Goal: Download file/media

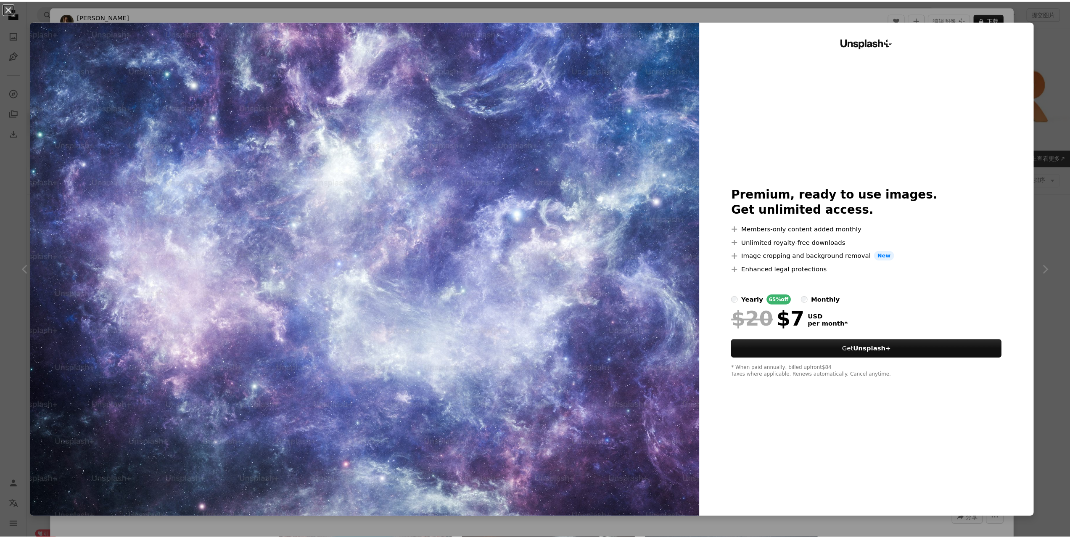
scroll to position [504, 0]
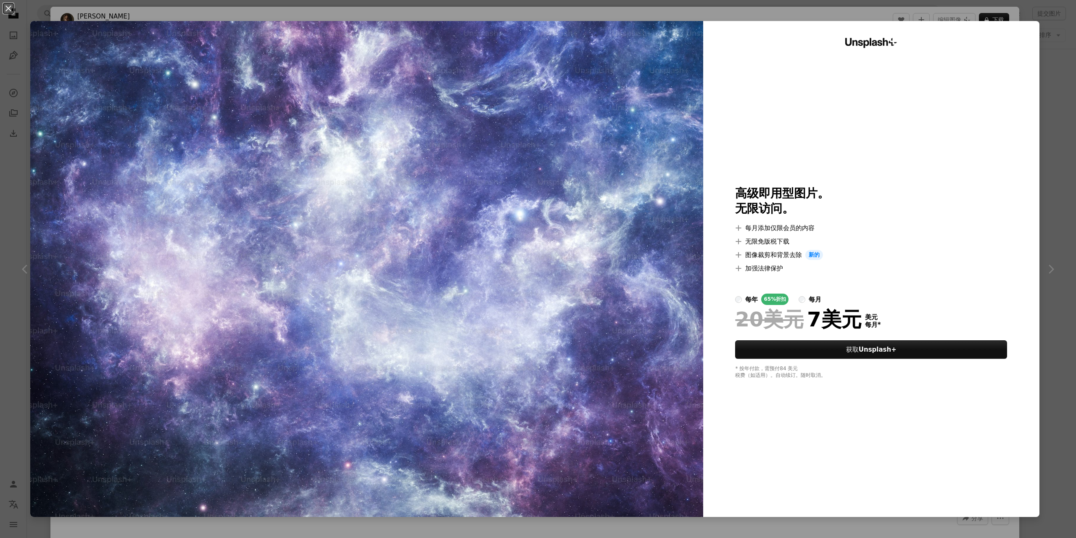
click at [1048, 18] on div "An X shape Unsplash+ 高级即用型图片。 无限访问。 A plus sign 每月添加仅限会员的内容 A plus sign 无限免版税下载…" at bounding box center [538, 269] width 1076 height 538
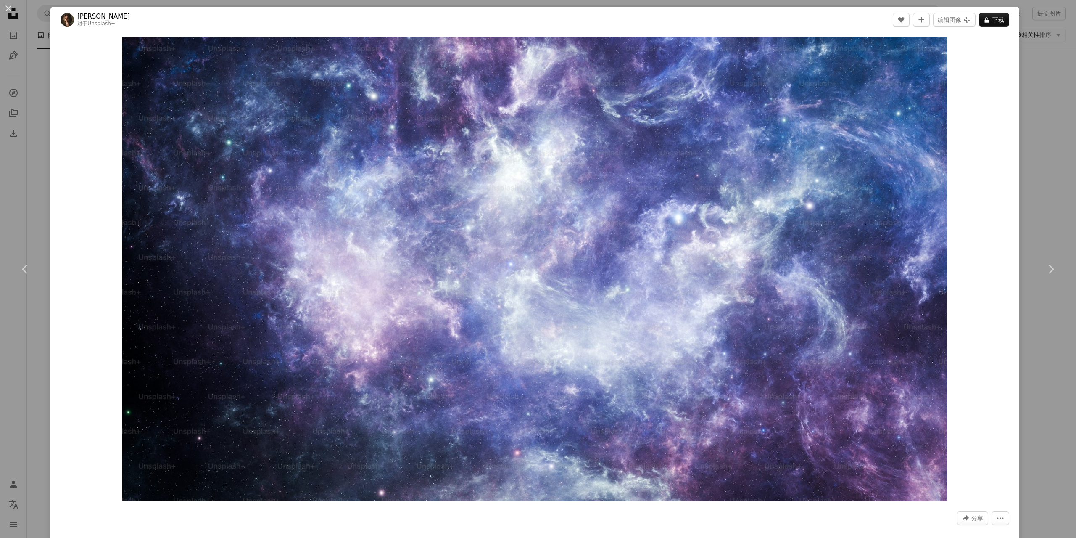
click at [1051, 33] on div "An X shape Chevron left Chevron right [PERSON_NAME] 对于 Unsplash+ A heart A plus…" at bounding box center [538, 269] width 1076 height 538
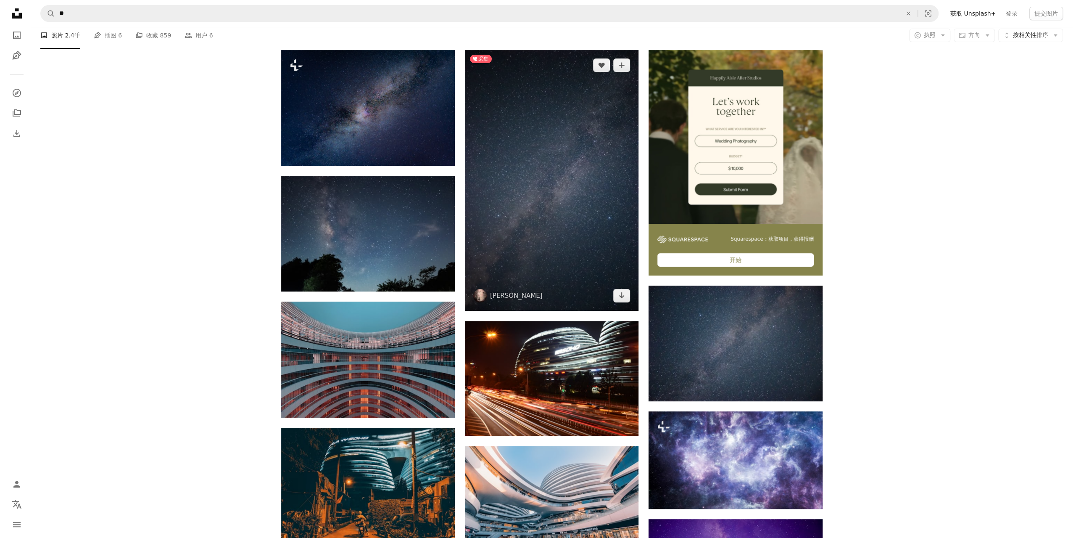
scroll to position [210, 0]
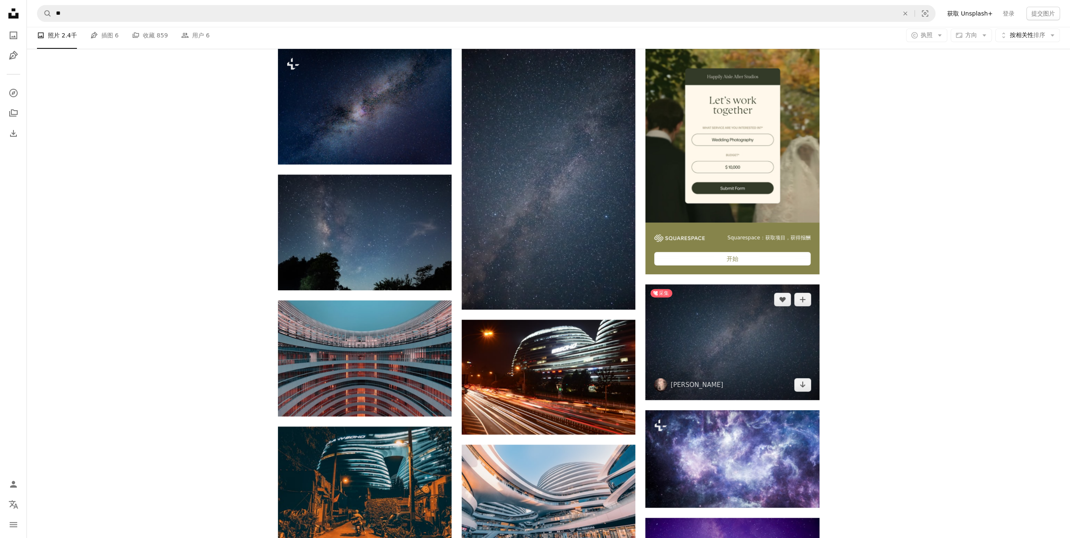
click at [724, 337] on img at bounding box center [732, 342] width 174 height 116
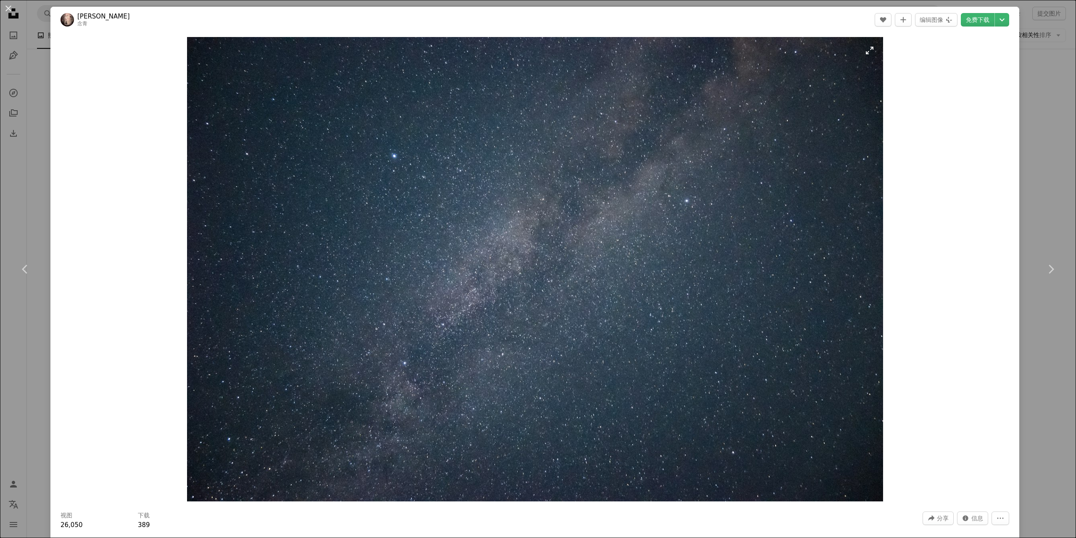
click at [578, 298] on img "放大此图像" at bounding box center [535, 269] width 696 height 464
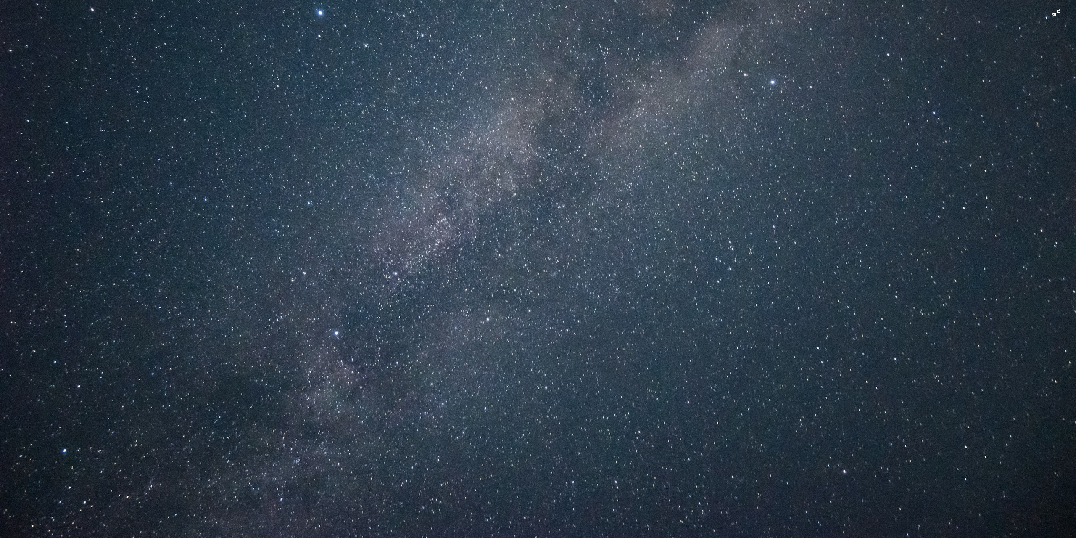
scroll to position [87, 0]
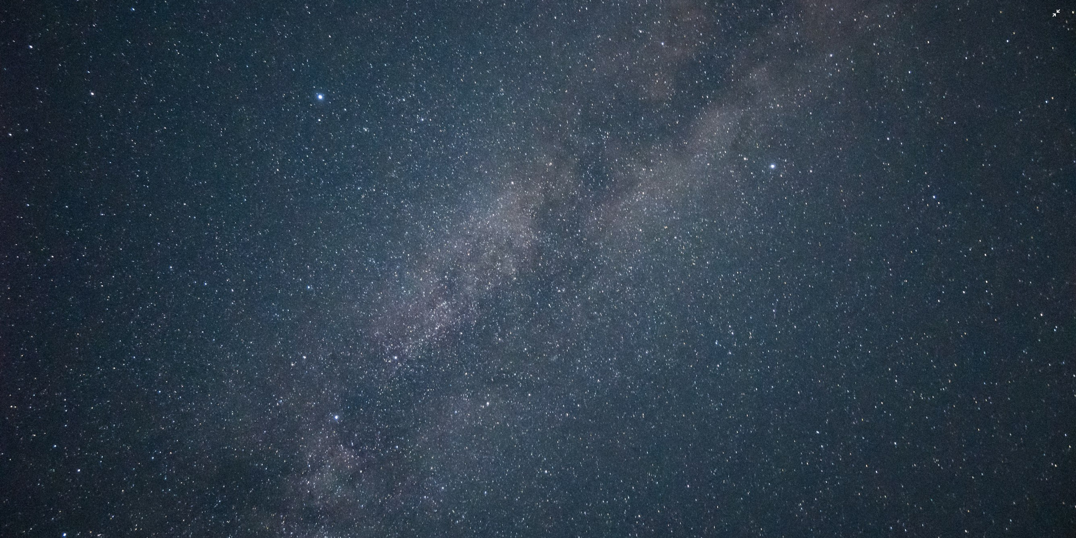
click button "Zoom out on this image" at bounding box center [538, 182] width 1077 height 539
